Goal: Task Accomplishment & Management: Complete application form

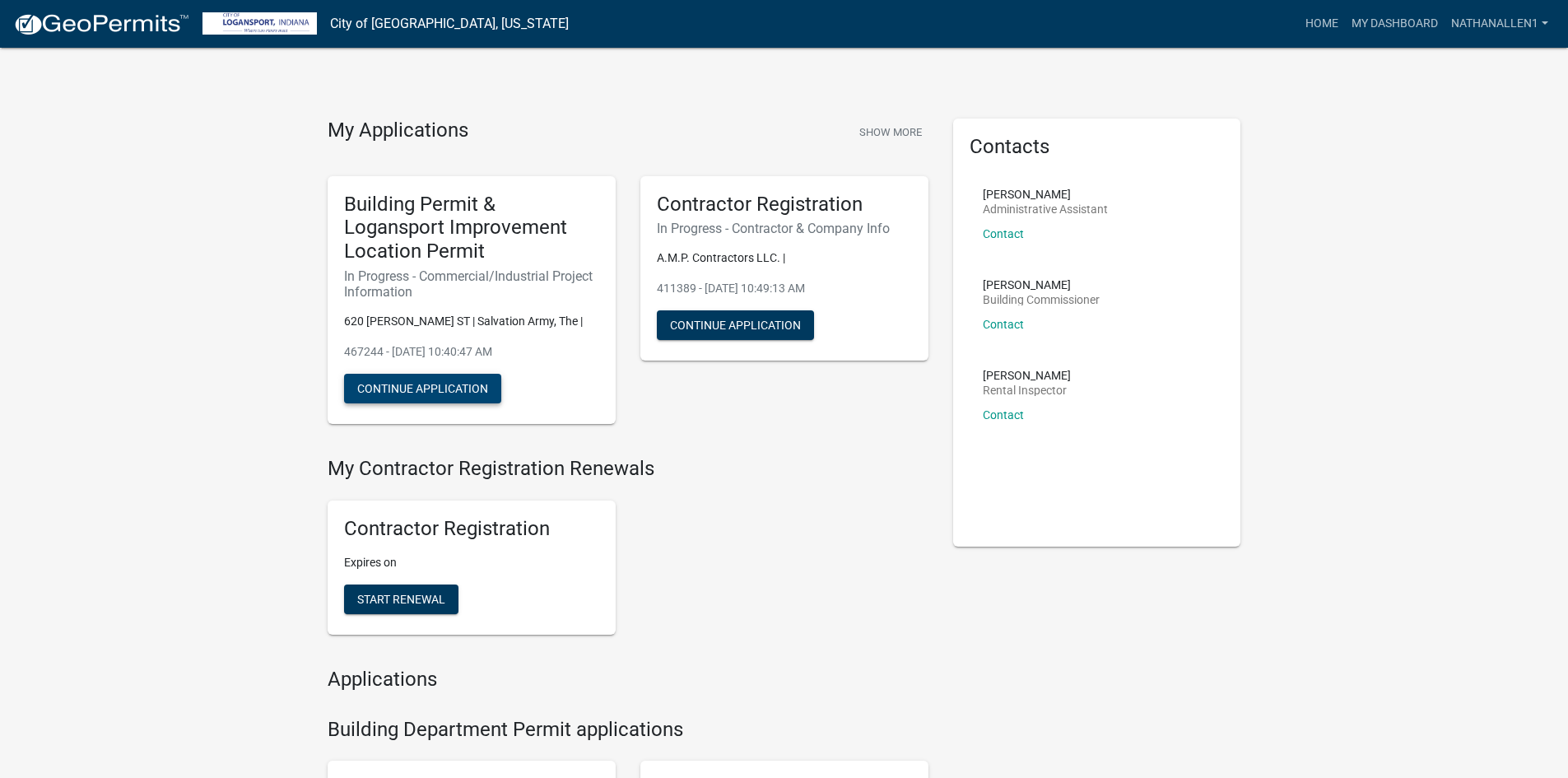
click at [461, 375] on button "Continue Application" at bounding box center [423, 388] width 157 height 29
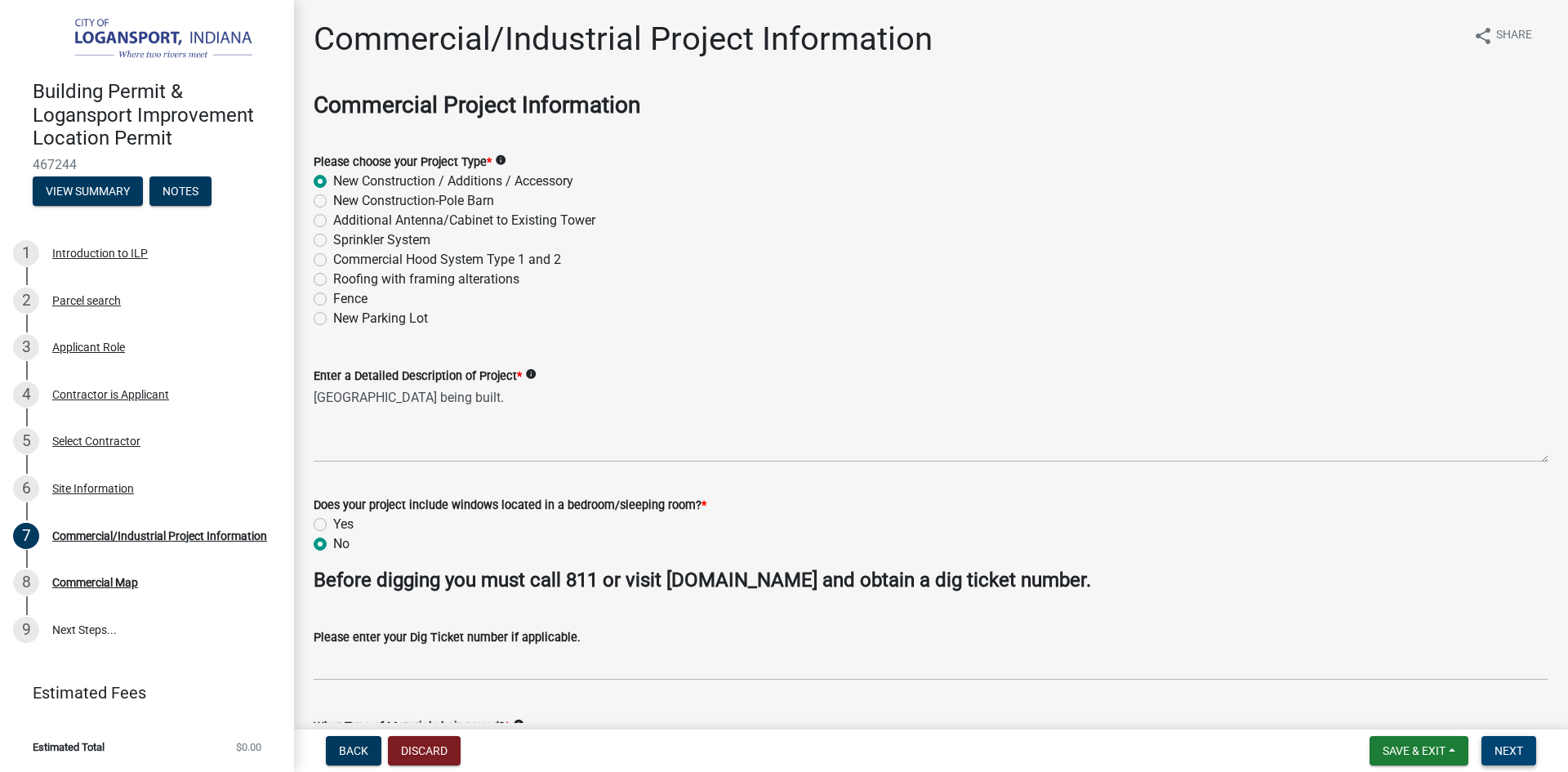
drag, startPoint x: 1510, startPoint y: 748, endPoint x: 1489, endPoint y: 744, distance: 21.4
click at [1511, 748] on span "Next" at bounding box center [1509, 750] width 29 height 13
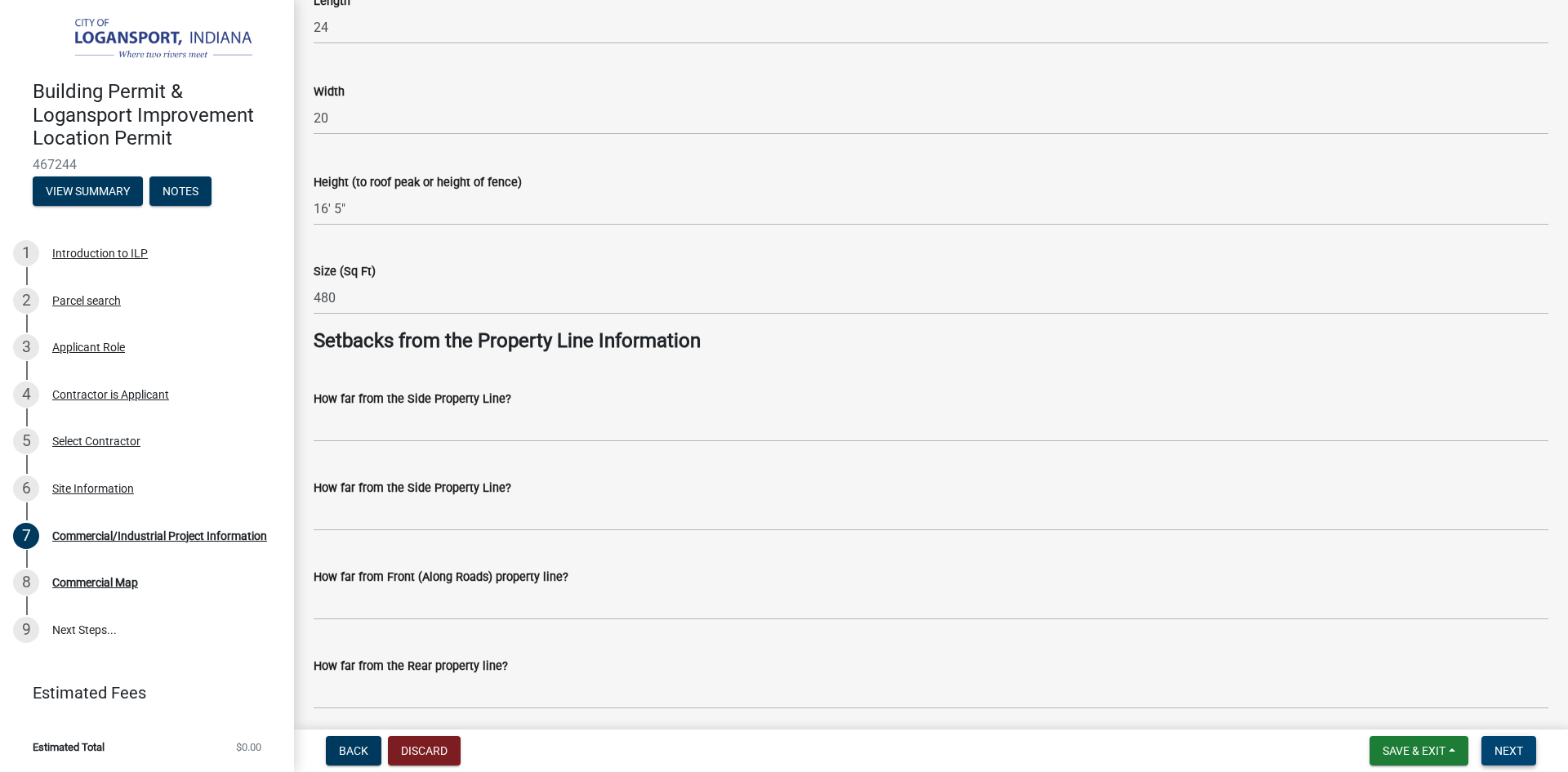
scroll to position [1062, 0]
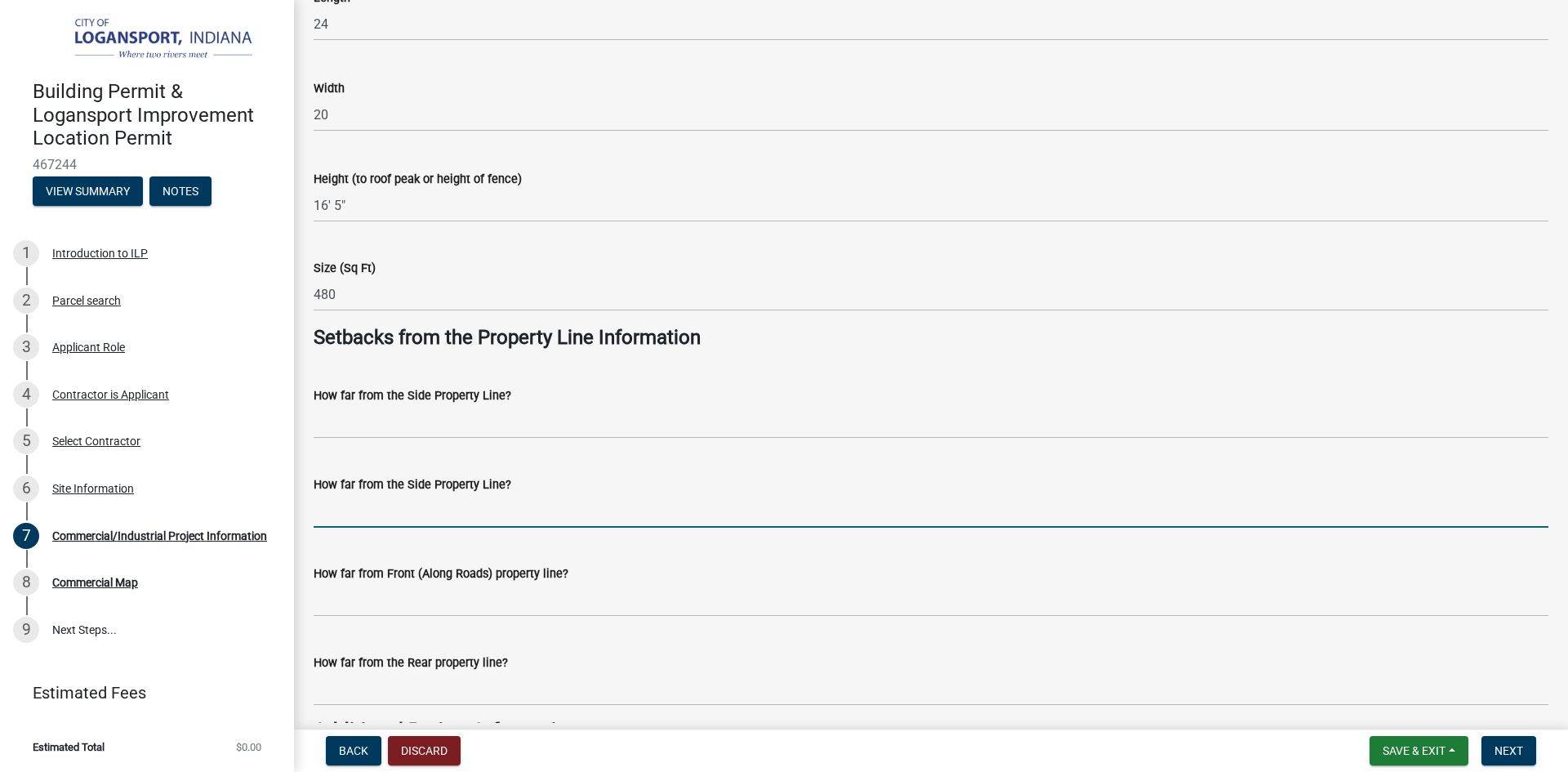
click at [369, 518] on input "How far from the Side Property Line?" at bounding box center [931, 510] width 1235 height 33
type input "126.2 from the west"
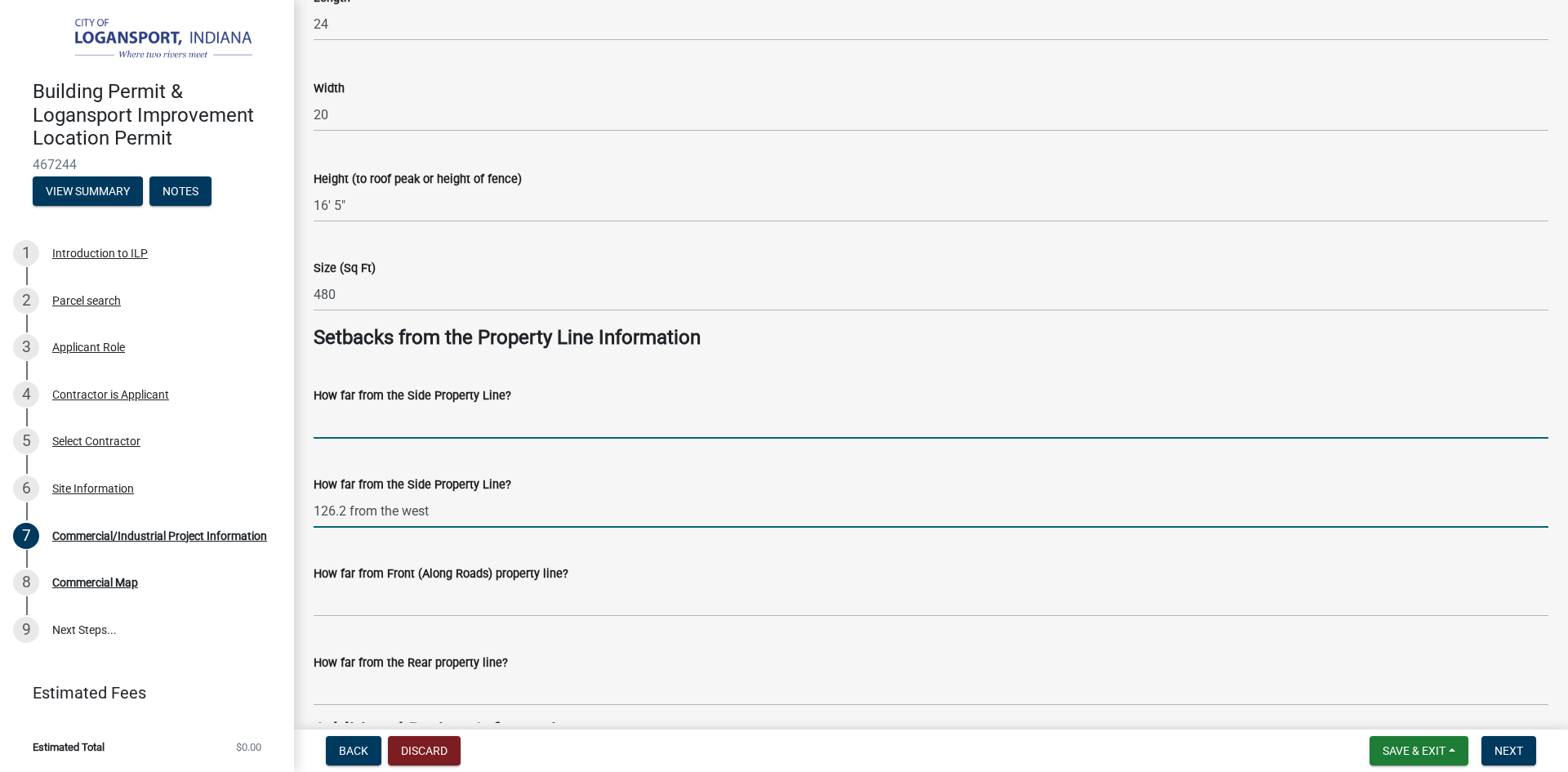
click at [342, 414] on input "How far from the Side Property Line?" at bounding box center [931, 421] width 1235 height 33
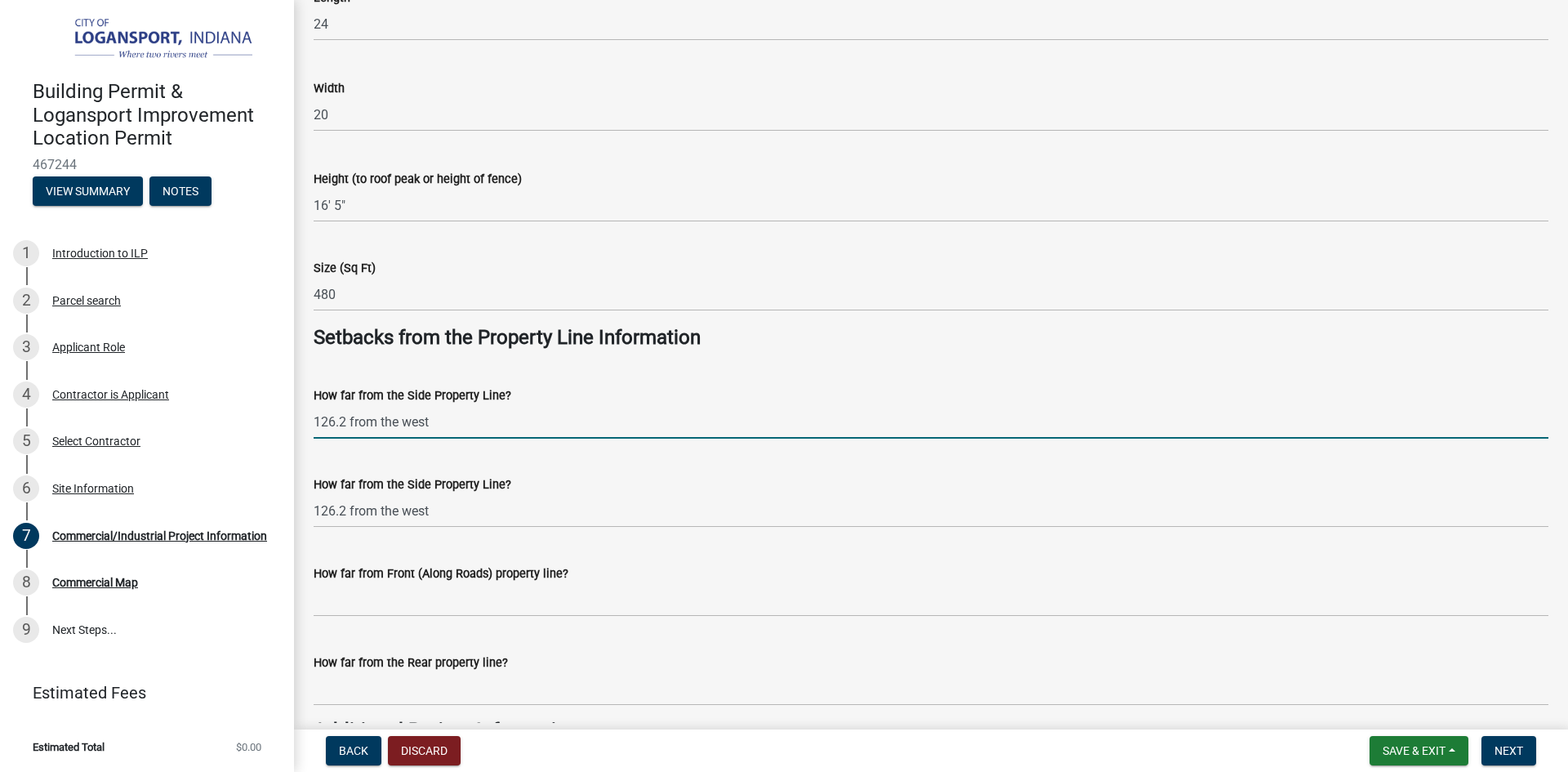
click at [347, 420] on input "126.2 from the west" at bounding box center [931, 421] width 1235 height 33
type input "126.2' from the west"
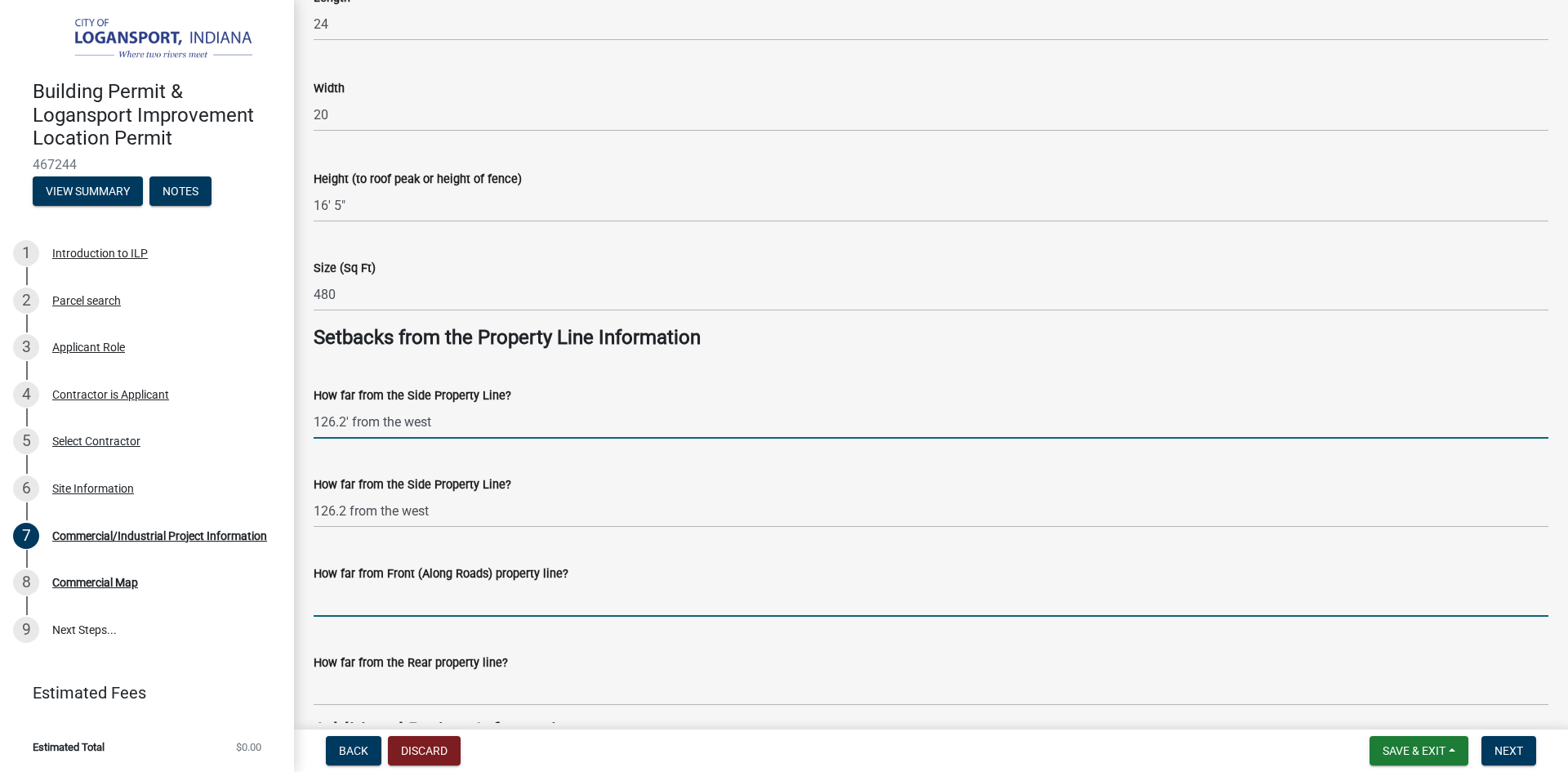
click at [359, 597] on input "How far from Front (Along Roads) property line?" at bounding box center [931, 599] width 1235 height 33
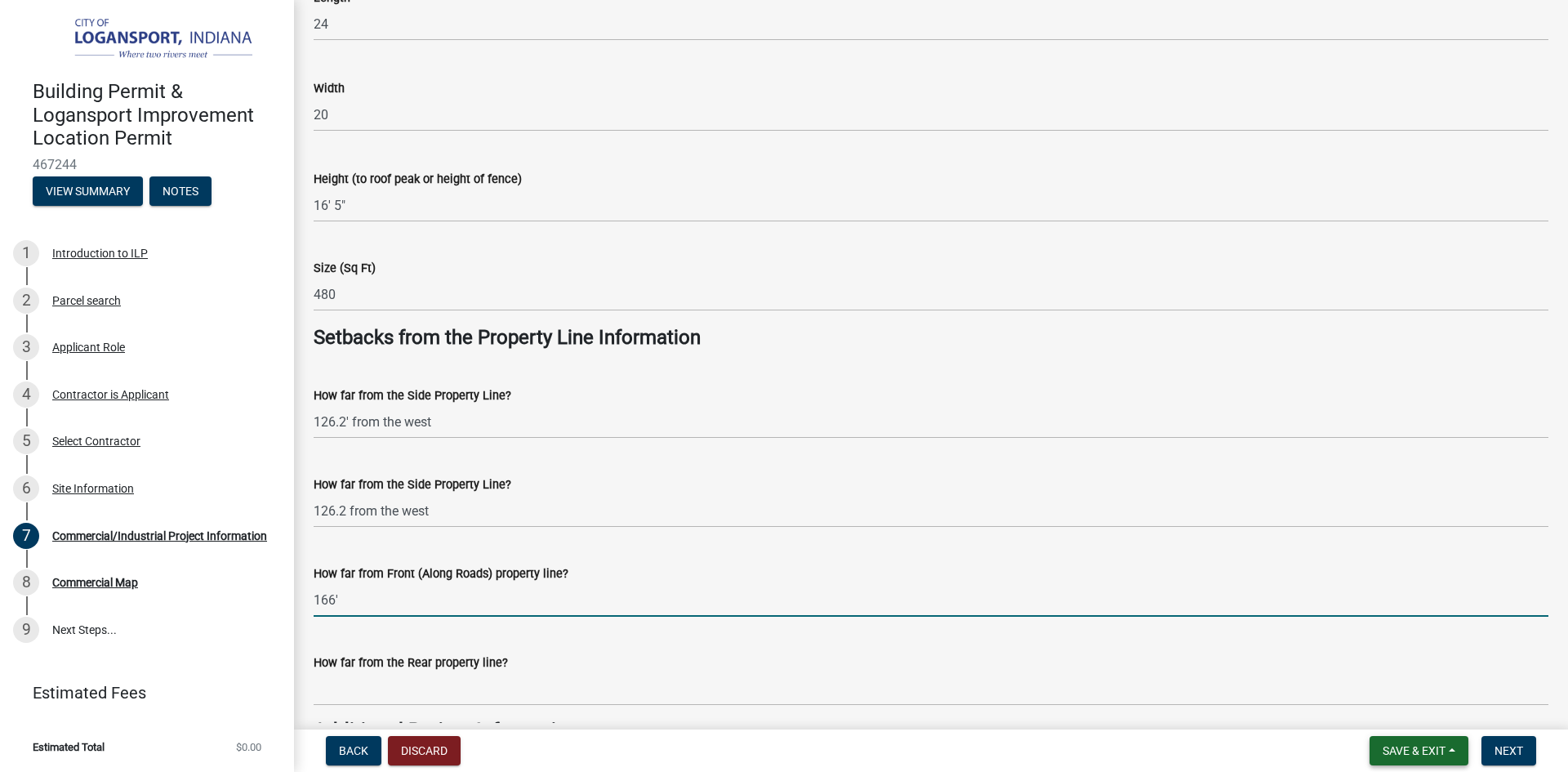
type input "166'"
click at [1418, 754] on span "Save & Exit" at bounding box center [1414, 750] width 63 height 13
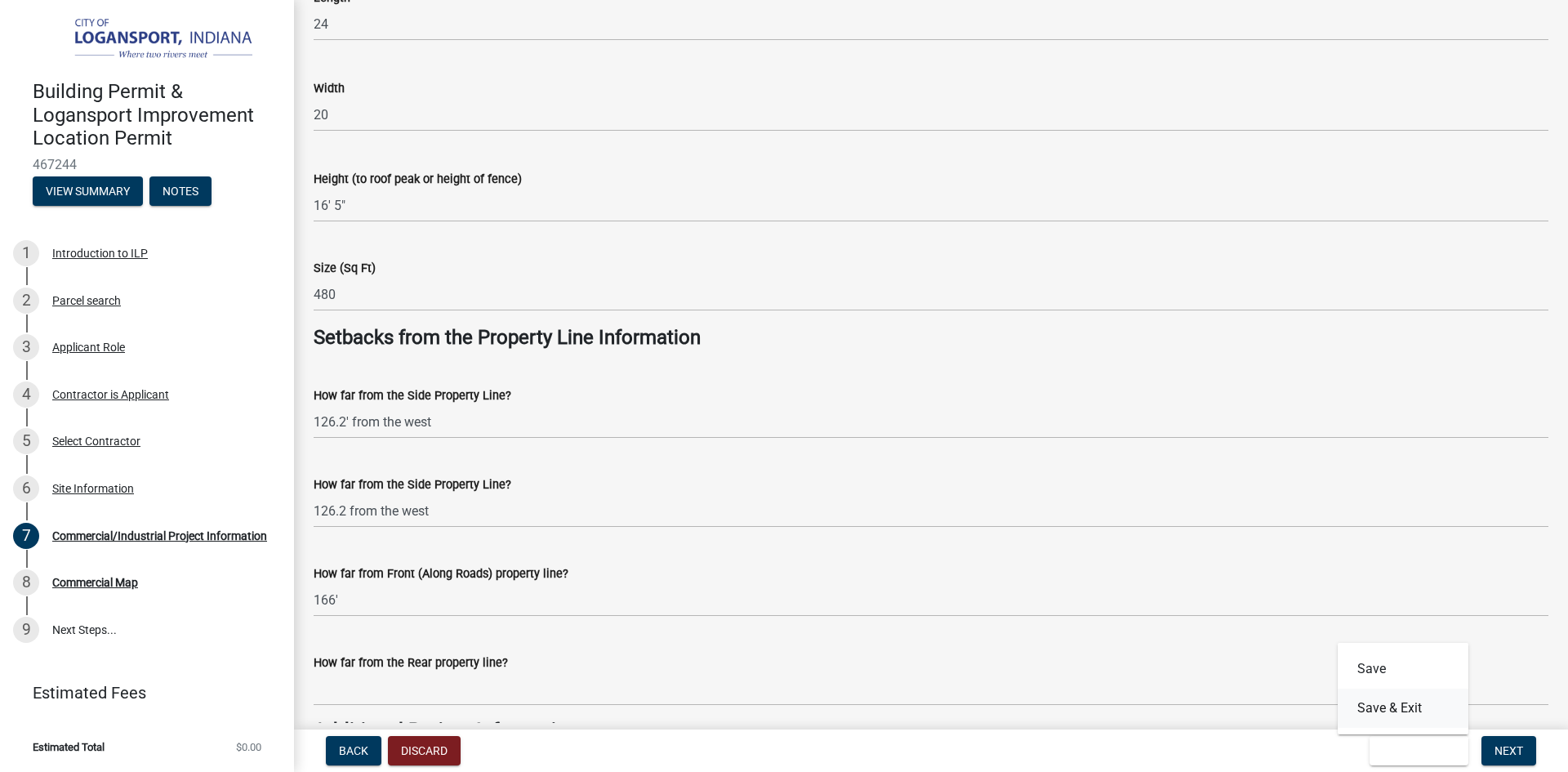
click at [1376, 706] on button "Save & Exit" at bounding box center [1403, 708] width 130 height 39
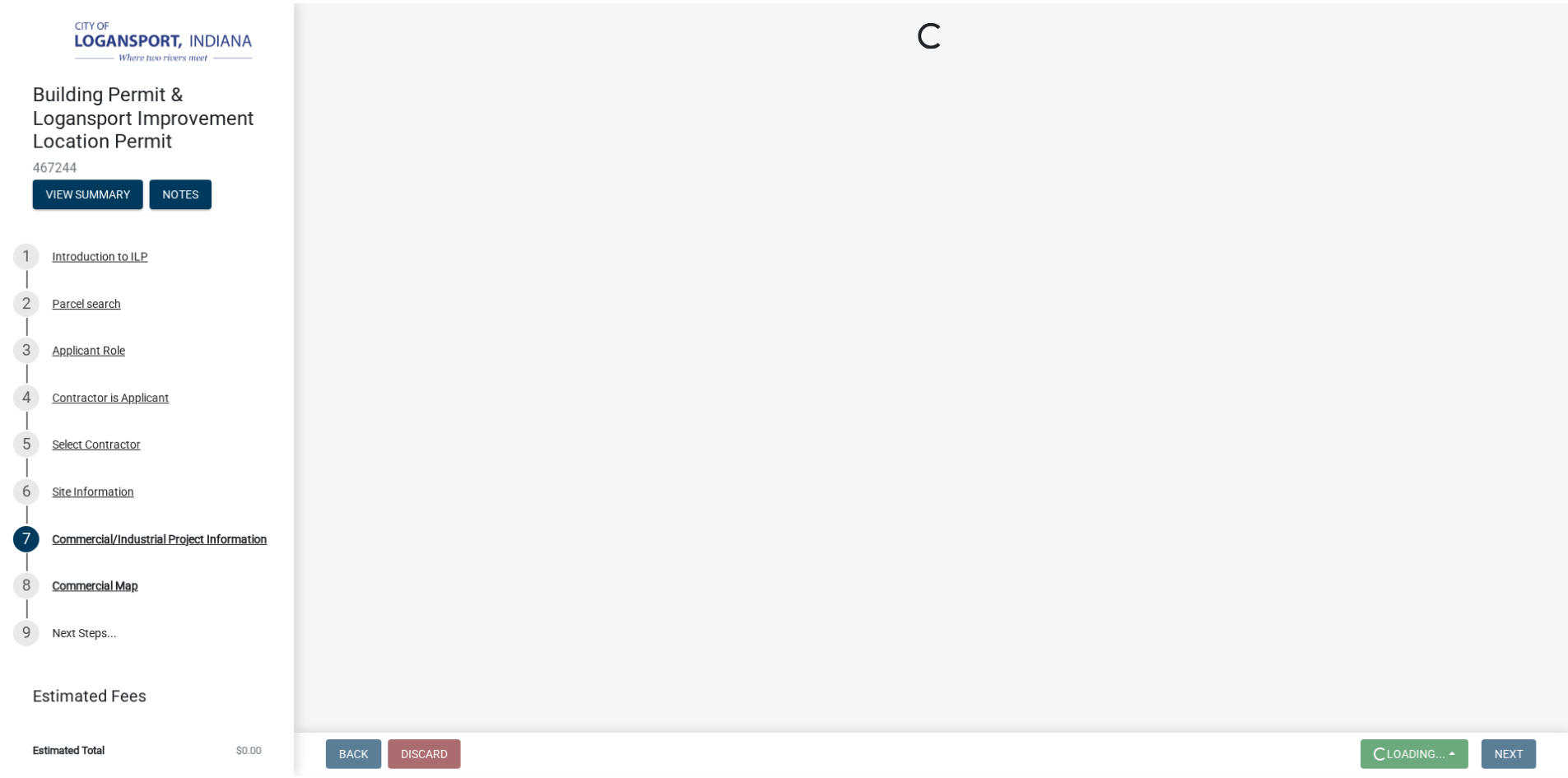
scroll to position [0, 0]
